Goal: Information Seeking & Learning: Learn about a topic

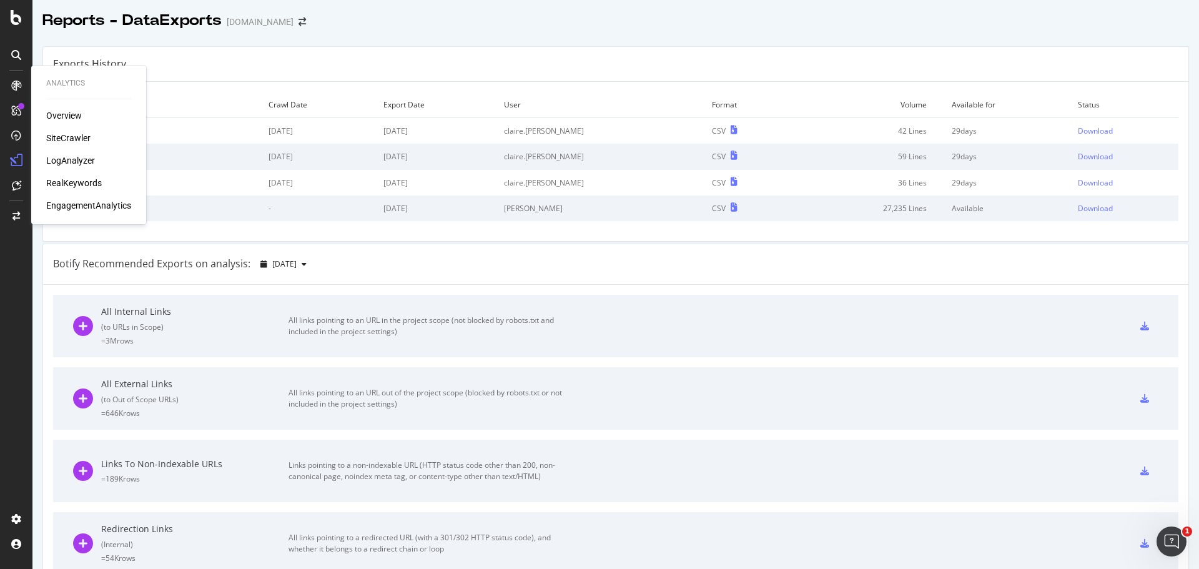
click at [85, 191] on div "Overview SiteCrawler LogAnalyzer RealKeywords EngagementAnalytics" at bounding box center [88, 160] width 85 height 102
click at [85, 186] on div "RealKeywords" at bounding box center [74, 183] width 56 height 12
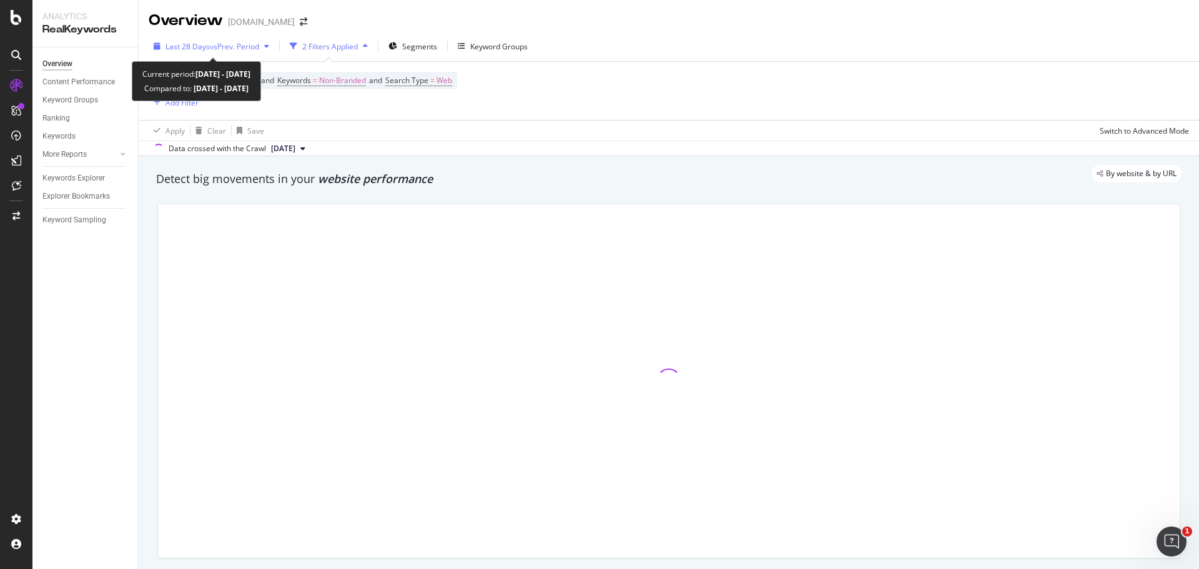
click at [241, 47] on span "vs Prev. Period" at bounding box center [234, 46] width 49 height 11
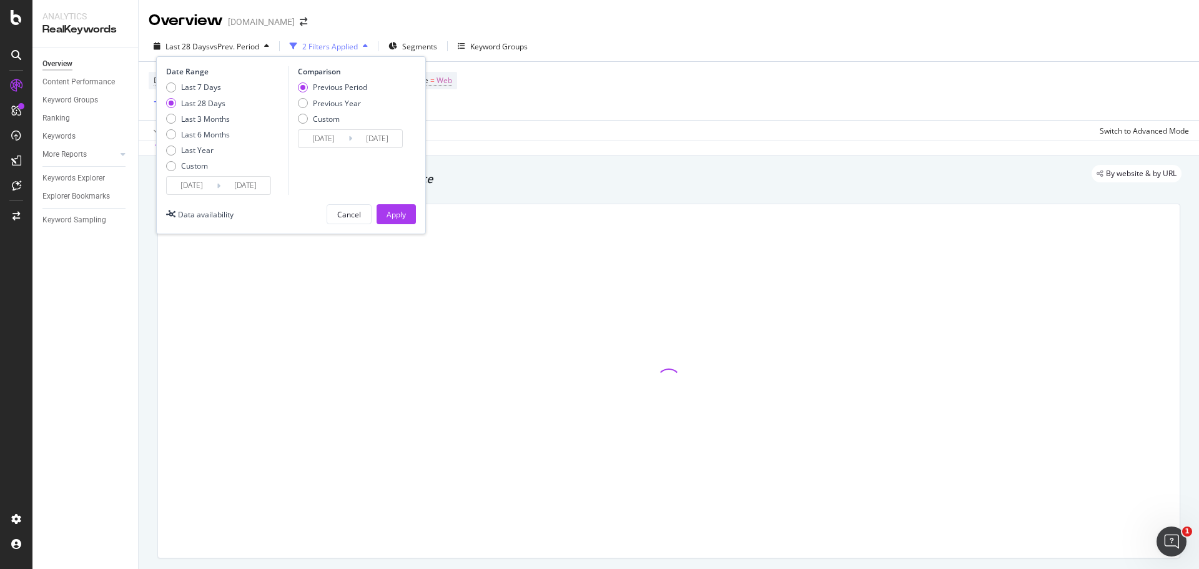
click at [204, 189] on input "[DATE]" at bounding box center [192, 185] width 50 height 17
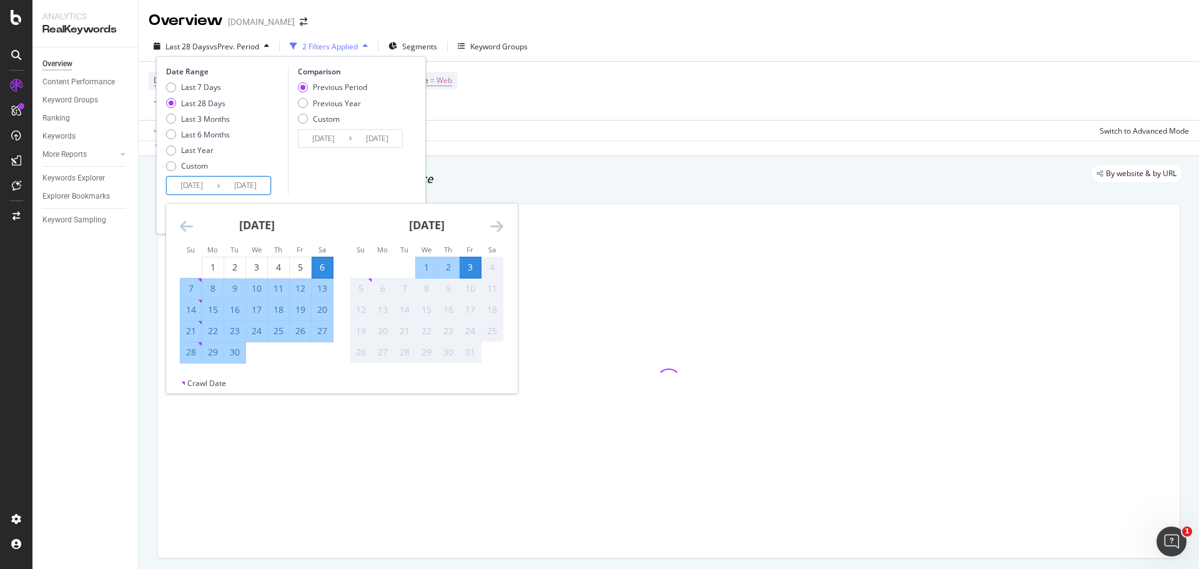
click at [187, 229] on icon "Move backward to switch to the previous month." at bounding box center [186, 226] width 13 height 15
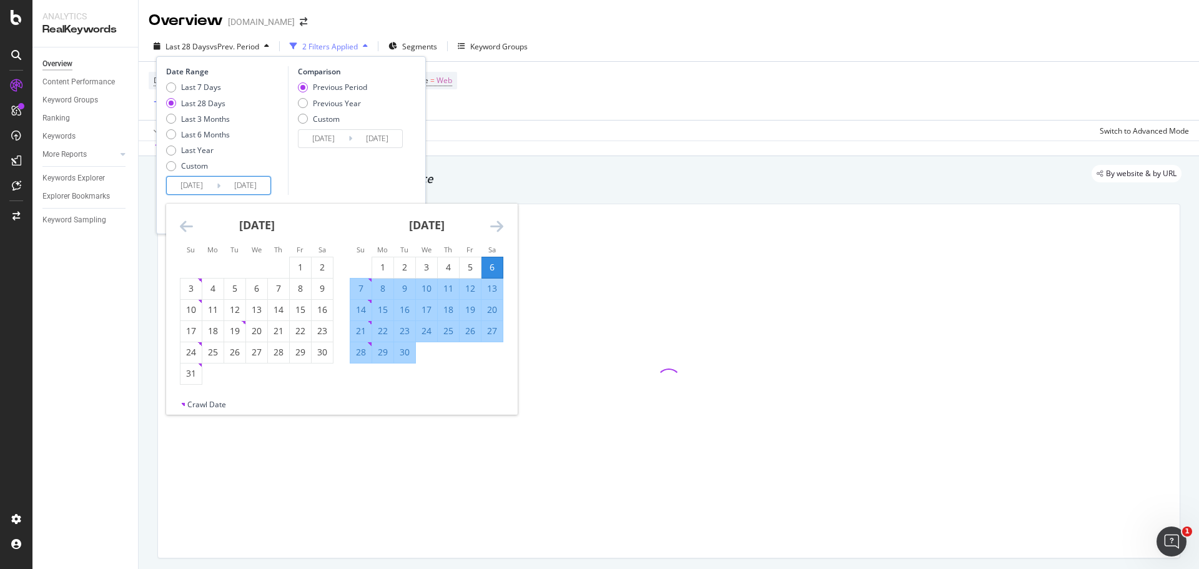
click at [187, 229] on icon "Move backward to switch to the previous month." at bounding box center [186, 226] width 13 height 15
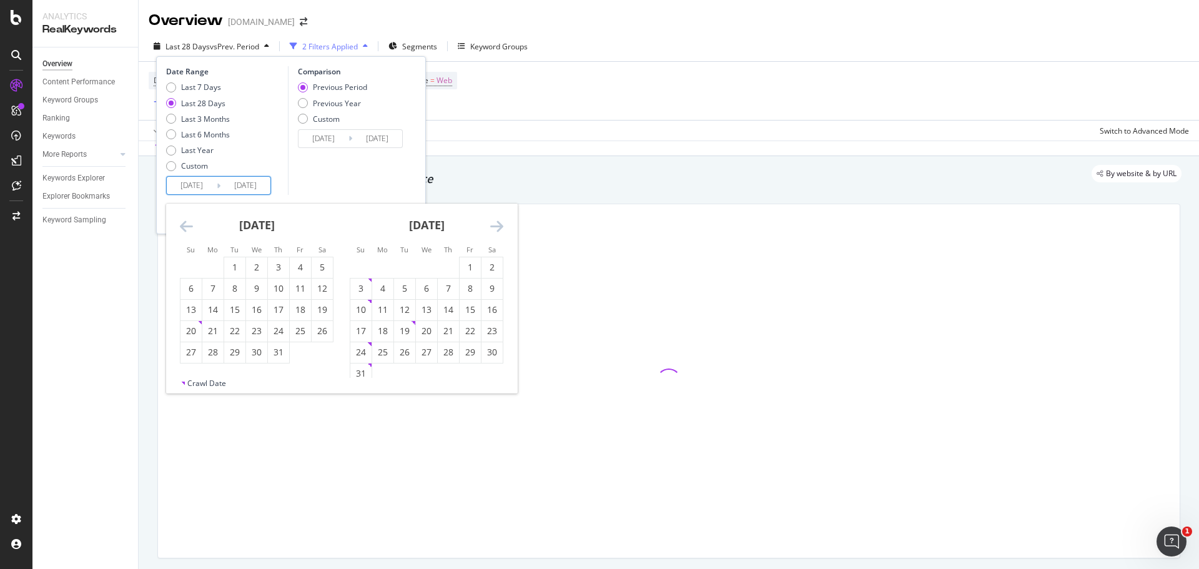
click at [187, 229] on icon "Move backward to switch to the previous month." at bounding box center [186, 226] width 13 height 15
click at [197, 267] on div "1" at bounding box center [191, 267] width 21 height 12
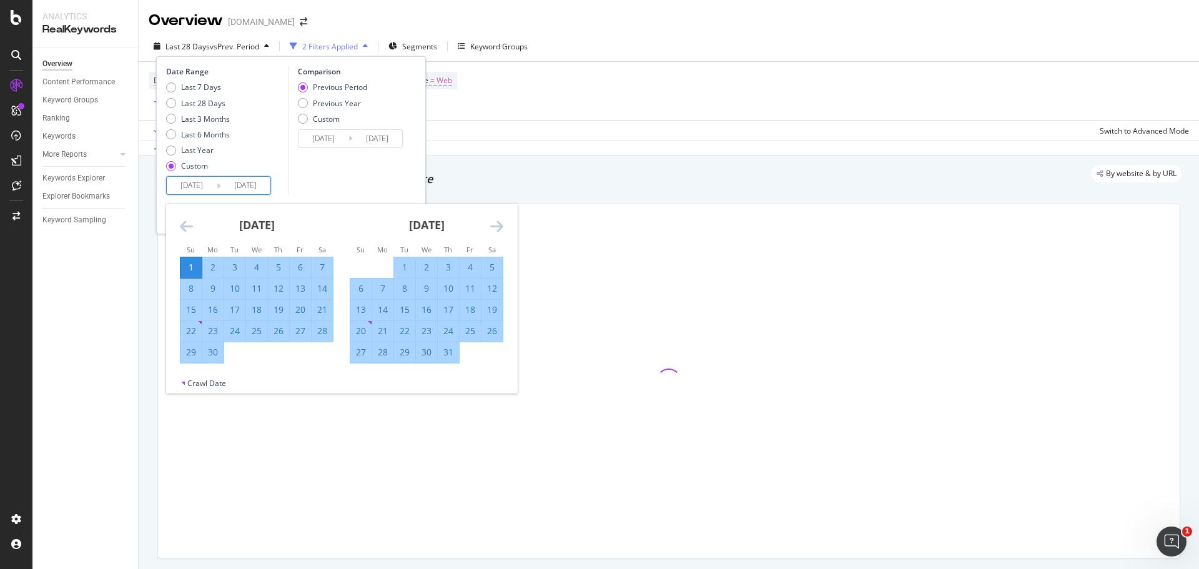
type input "[DATE]"
click at [219, 350] on div "30" at bounding box center [212, 352] width 21 height 12
type input "[DATE]"
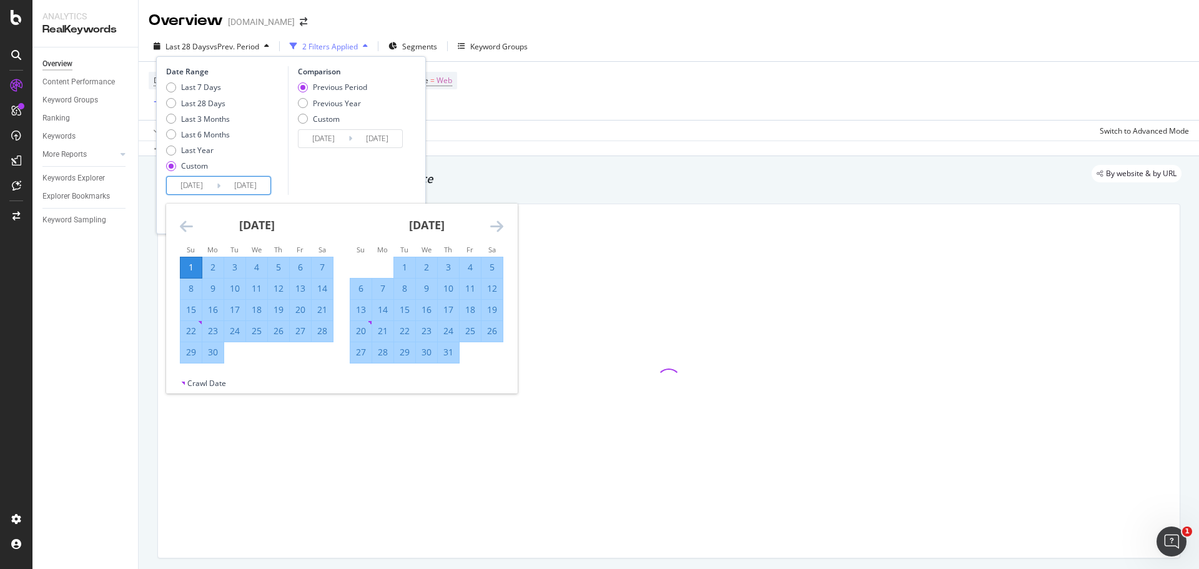
type input "[DATE]"
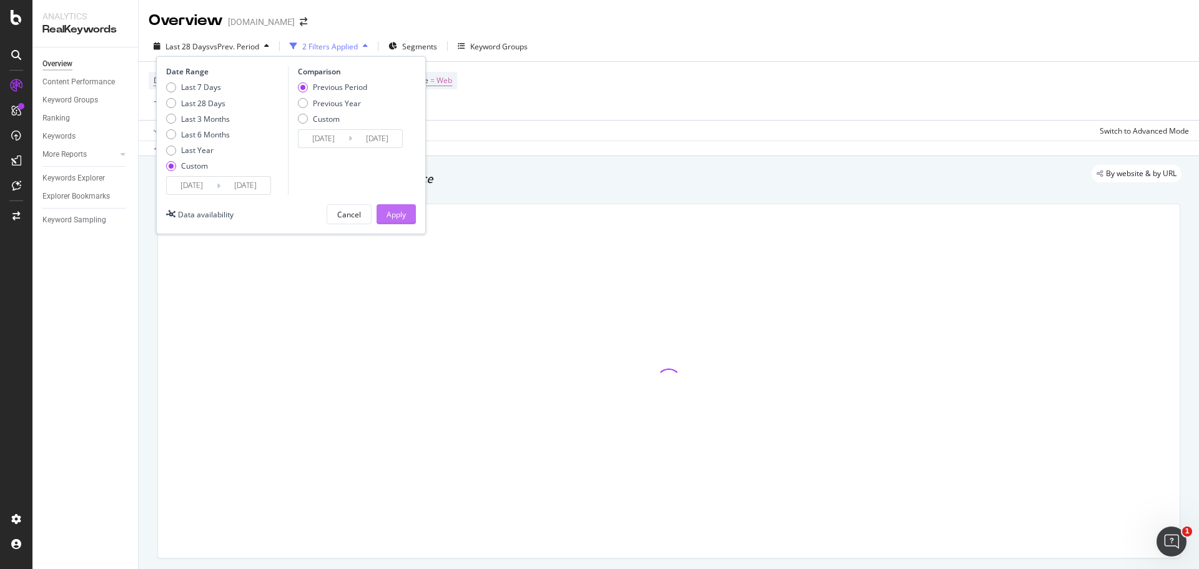
click at [391, 216] on div "Apply" at bounding box center [396, 214] width 19 height 11
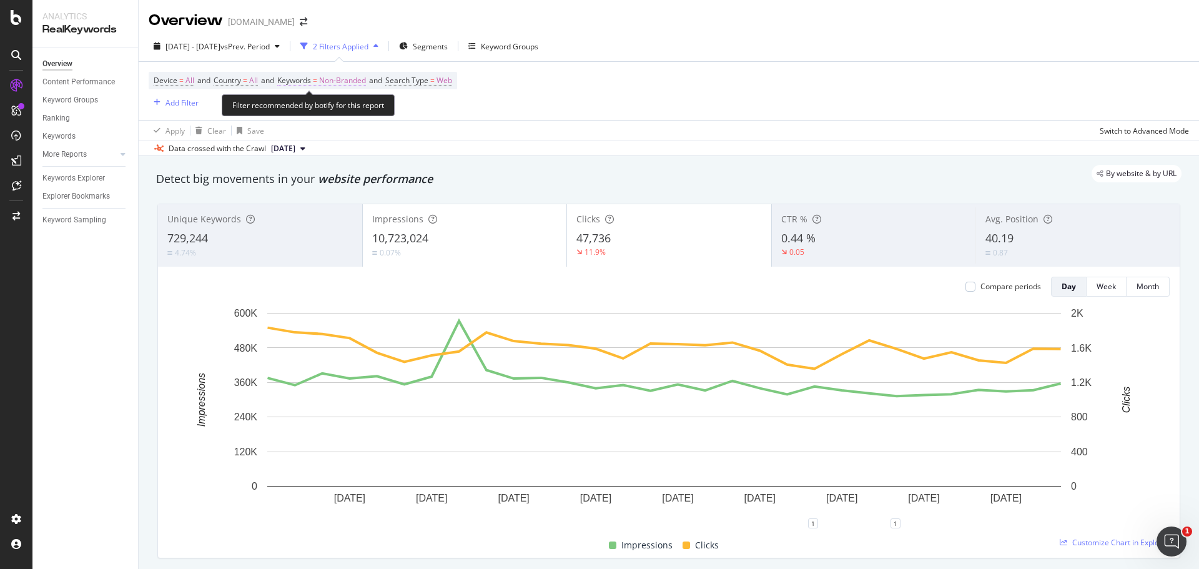
click at [320, 81] on span "Keywords = Non-Branded" at bounding box center [321, 80] width 89 height 11
click at [330, 114] on span "Non-Branded" at bounding box center [321, 109] width 52 height 11
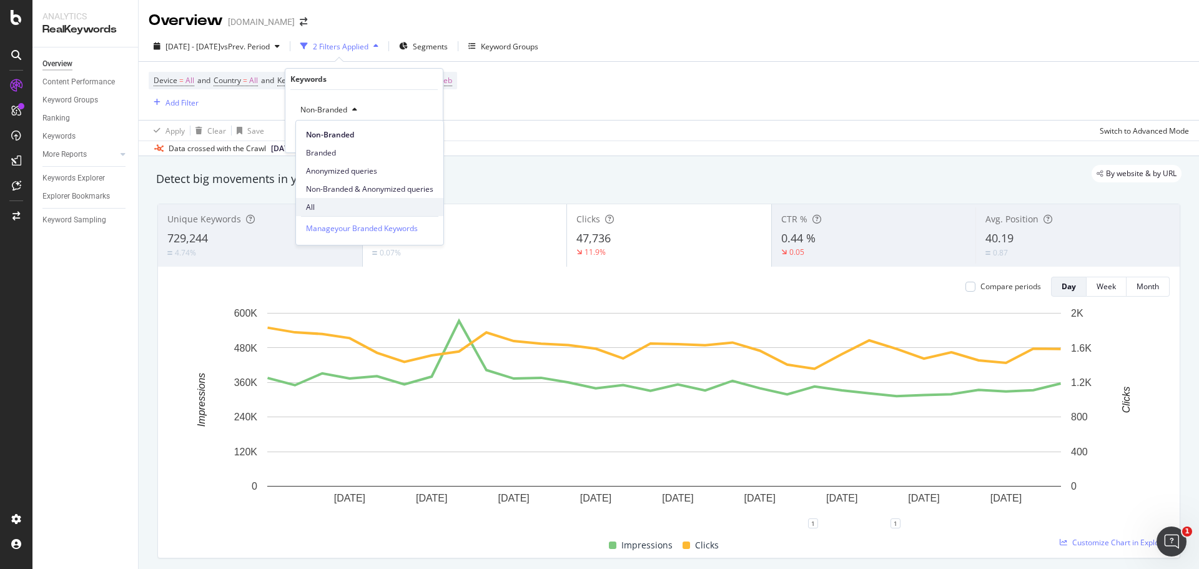
click at [332, 206] on span "All" at bounding box center [369, 207] width 127 height 11
click at [421, 139] on div "Apply" at bounding box center [423, 136] width 19 height 11
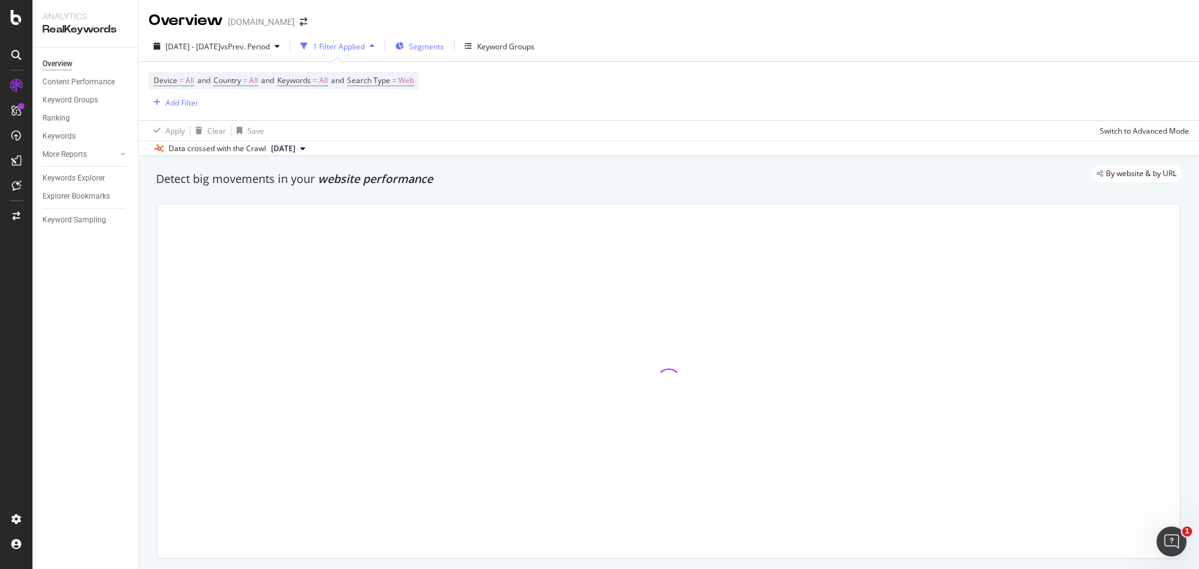
click at [444, 45] on span "Segments" at bounding box center [426, 46] width 35 height 11
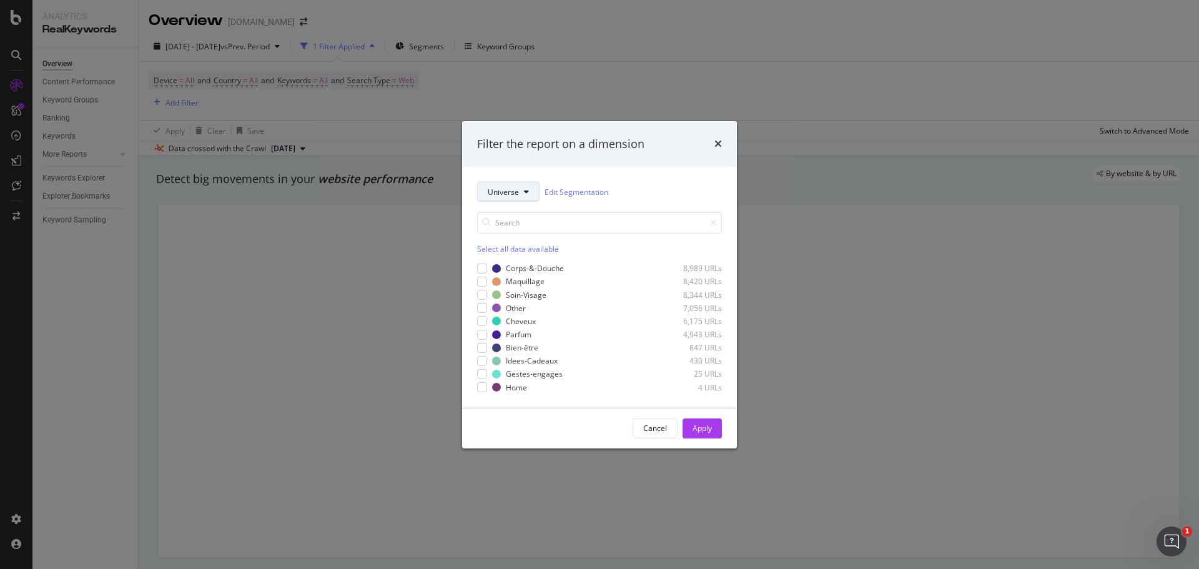
click at [524, 191] on icon "modal" at bounding box center [526, 191] width 5 height 7
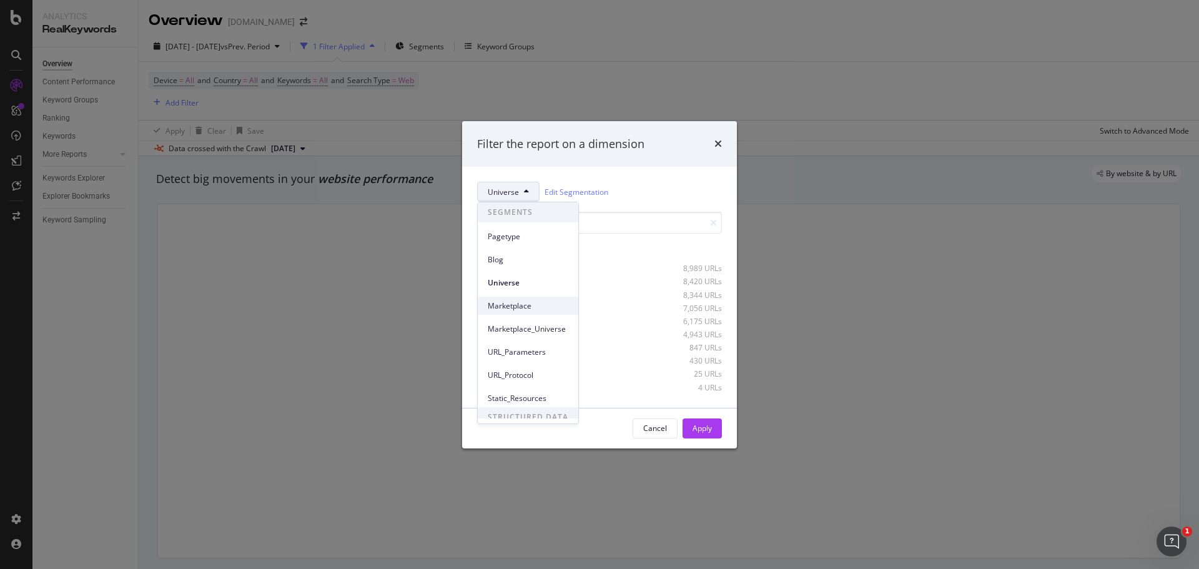
click at [528, 303] on span "Marketplace" at bounding box center [528, 305] width 81 height 11
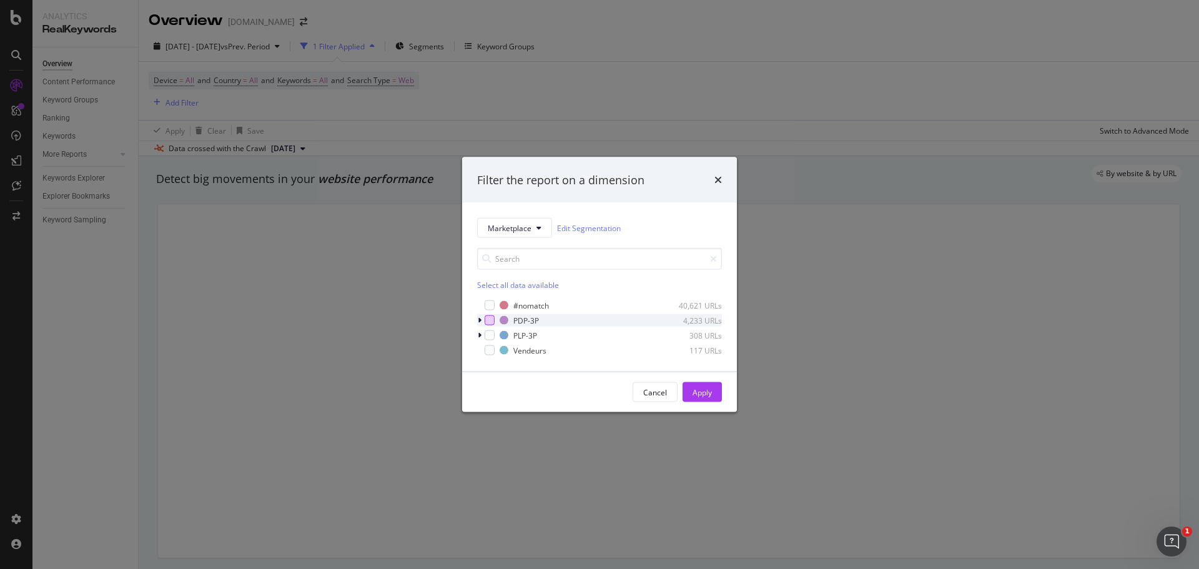
click at [491, 322] on div "modal" at bounding box center [490, 320] width 10 height 10
click at [490, 335] on div "modal" at bounding box center [490, 335] width 10 height 10
click at [490, 349] on div "modal" at bounding box center [490, 350] width 10 height 10
click at [705, 395] on div "Apply" at bounding box center [702, 392] width 19 height 11
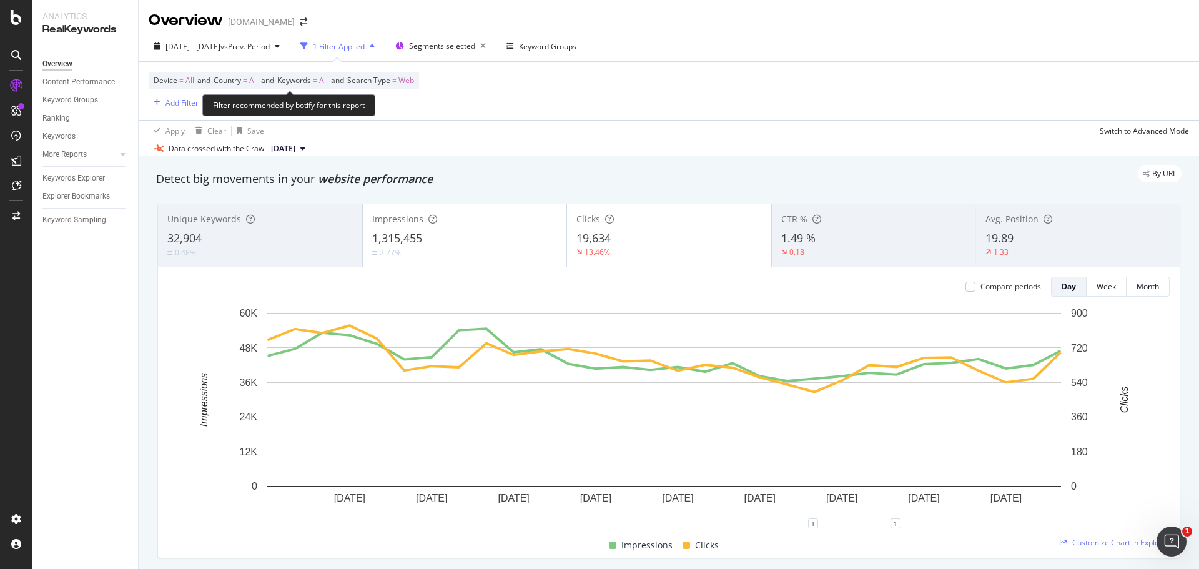
click at [311, 84] on span "Keywords" at bounding box center [294, 80] width 34 height 11
click at [316, 109] on icon "button" at bounding box center [316, 109] width 5 height 7
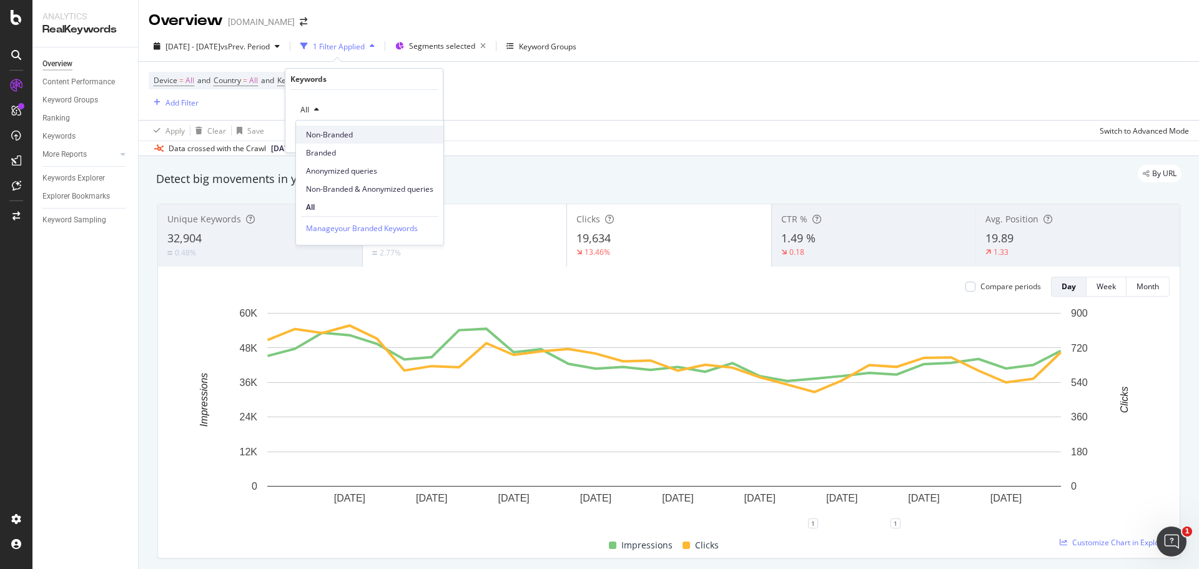
click at [334, 133] on span "Non-Branded" at bounding box center [369, 134] width 127 height 11
click at [428, 137] on div "Apply" at bounding box center [423, 136] width 19 height 11
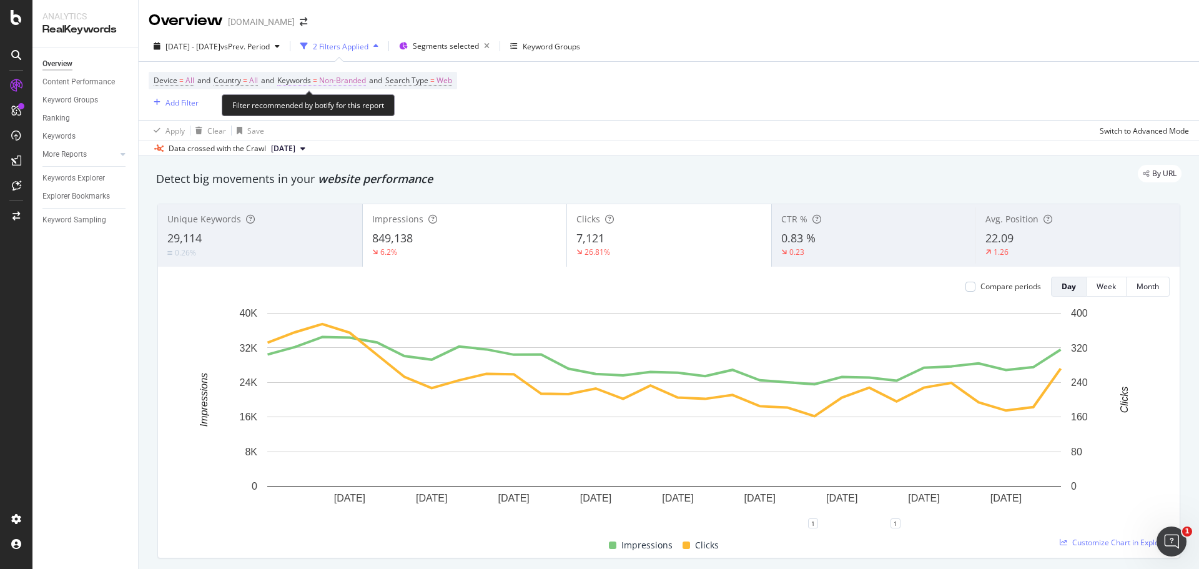
click at [343, 82] on span "Non-Branded" at bounding box center [342, 80] width 47 height 17
click at [346, 112] on span "Non-Branded" at bounding box center [321, 109] width 52 height 11
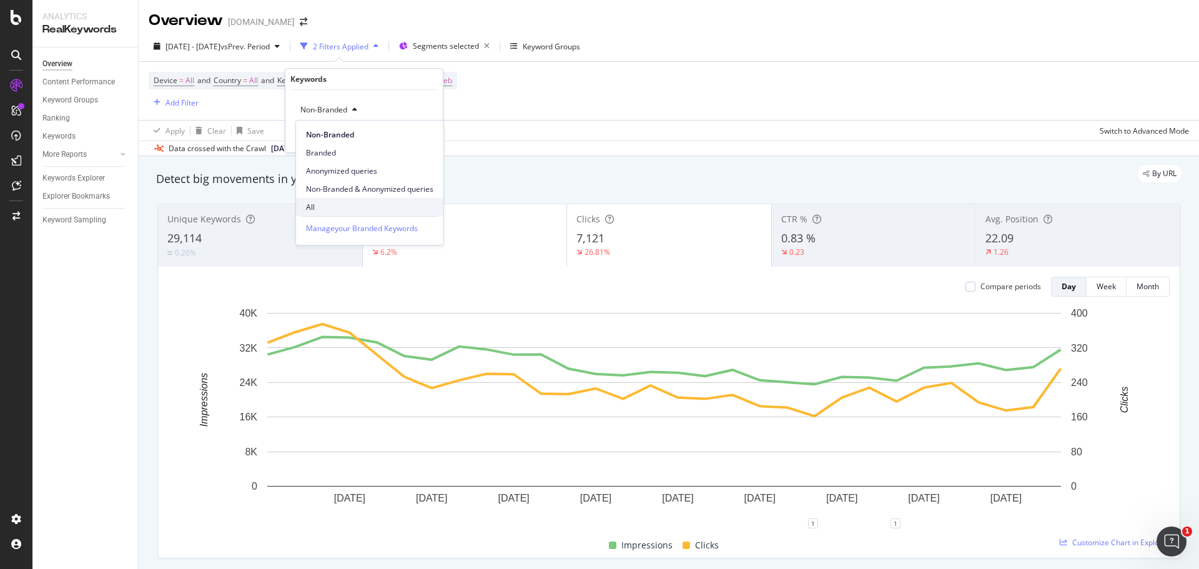
click at [317, 207] on span "All" at bounding box center [369, 207] width 127 height 11
click at [428, 138] on div "Apply" at bounding box center [423, 136] width 19 height 11
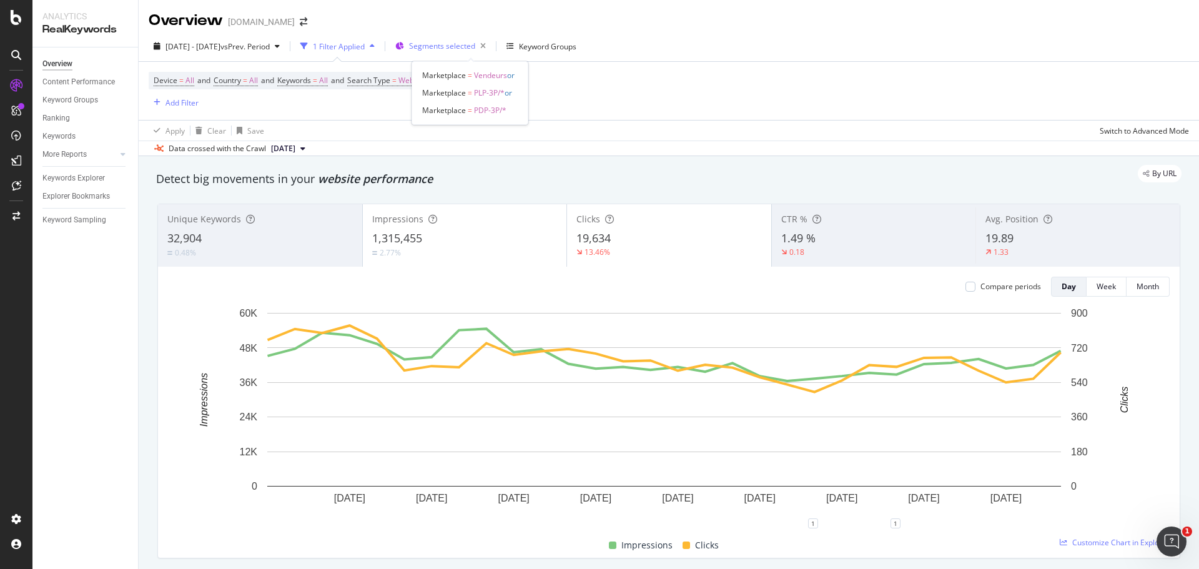
click at [450, 46] on span "Segments selected" at bounding box center [442, 46] width 66 height 11
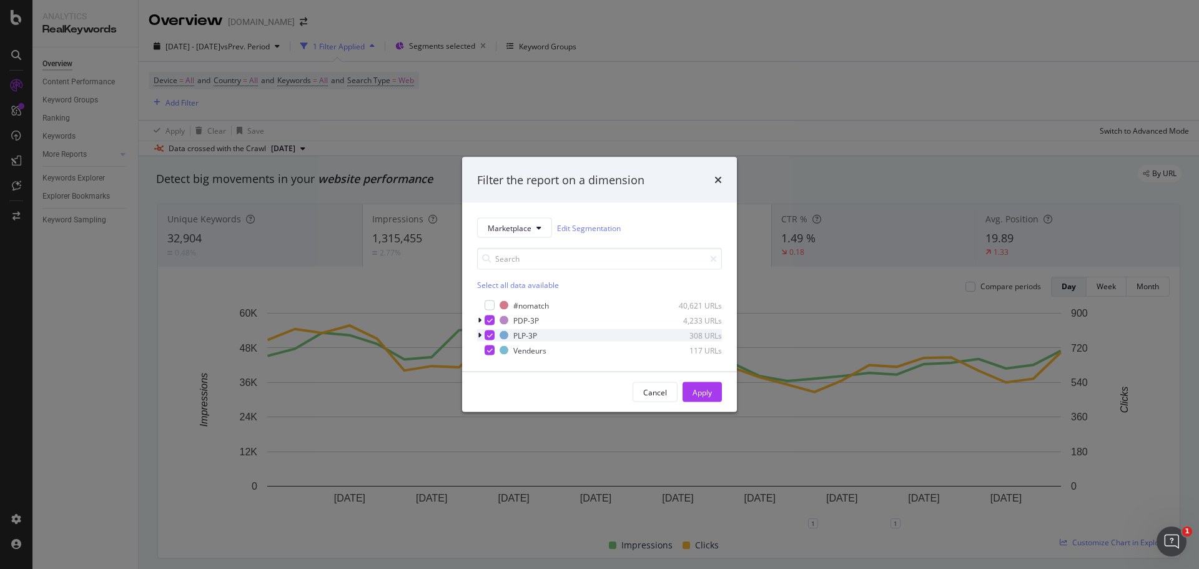
click at [488, 335] on icon "modal" at bounding box center [490, 335] width 6 height 6
click at [488, 352] on icon "modal" at bounding box center [490, 350] width 6 height 6
click at [706, 390] on div "Apply" at bounding box center [702, 392] width 19 height 11
